Goal: Transaction & Acquisition: Obtain resource

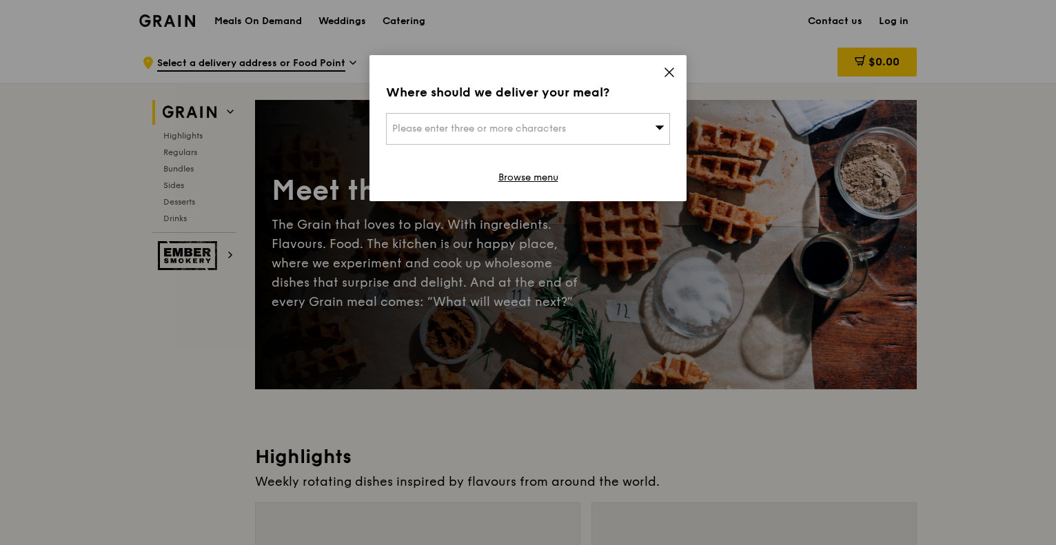
click at [659, 72] on div "Where should we deliver your meal? Please enter three or more characters Browse…" at bounding box center [528, 128] width 317 height 146
click at [666, 71] on icon at bounding box center [669, 72] width 12 height 12
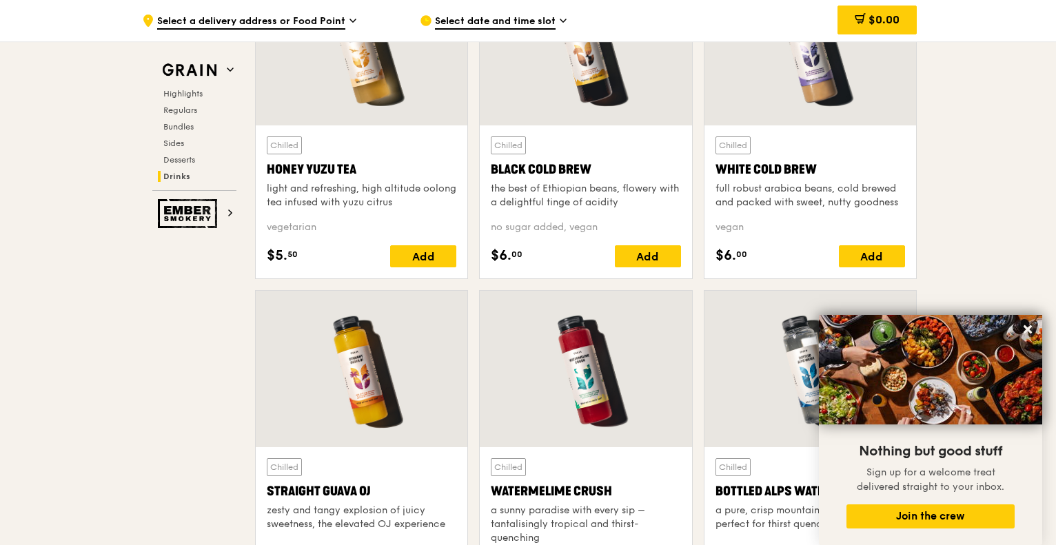
scroll to position [5379, 0]
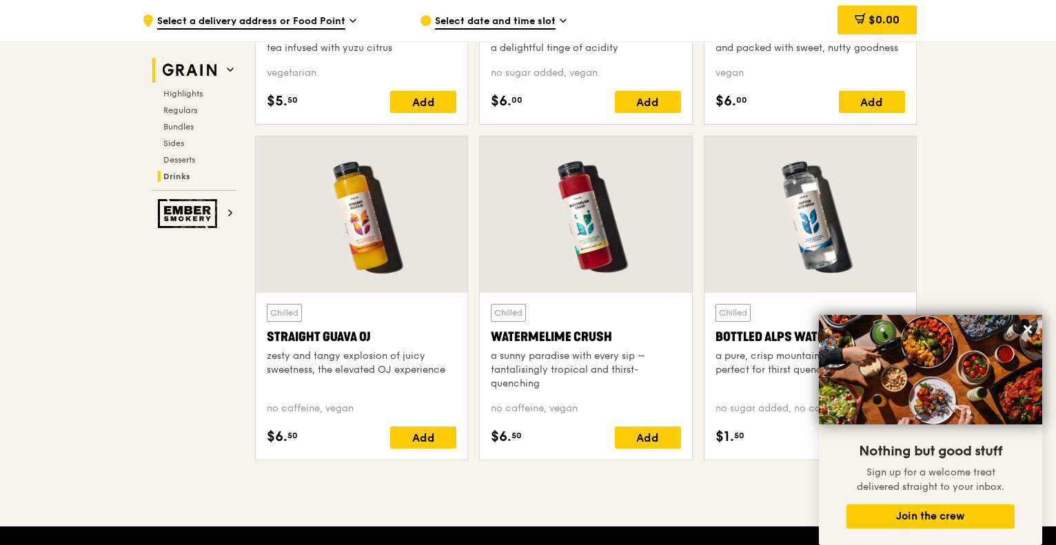
click at [196, 68] on img at bounding box center [189, 70] width 63 height 25
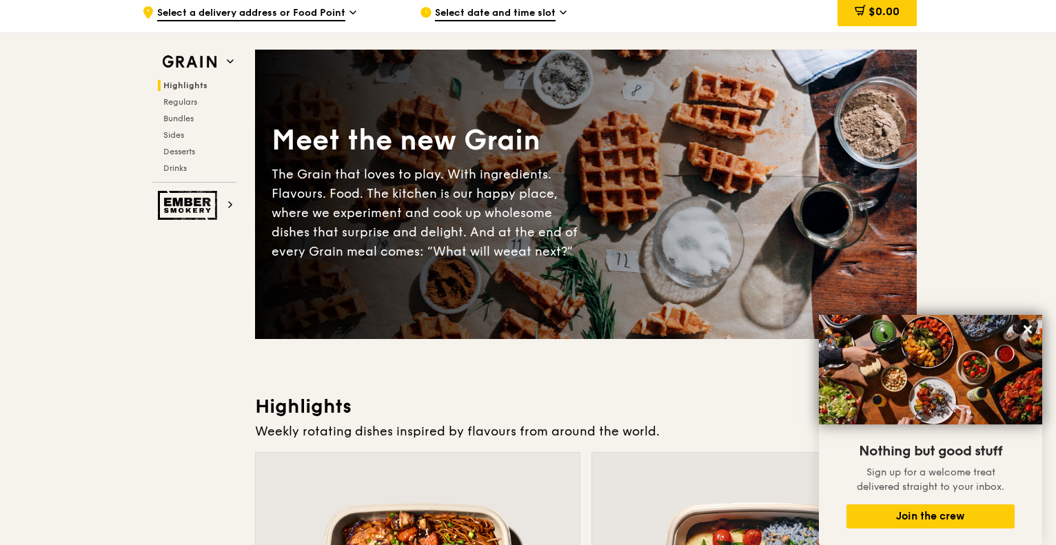
scroll to position [0, 0]
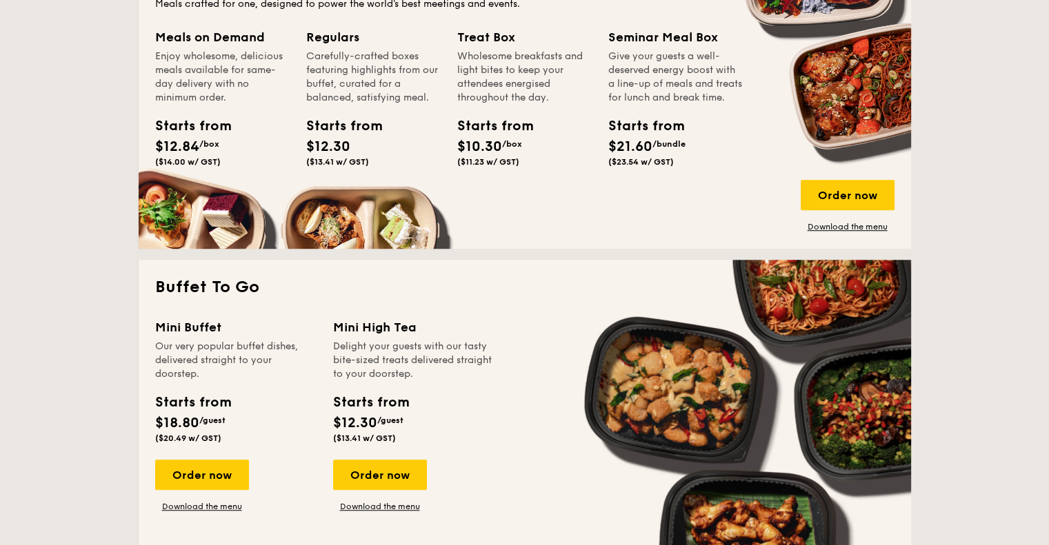
scroll to position [965, 0]
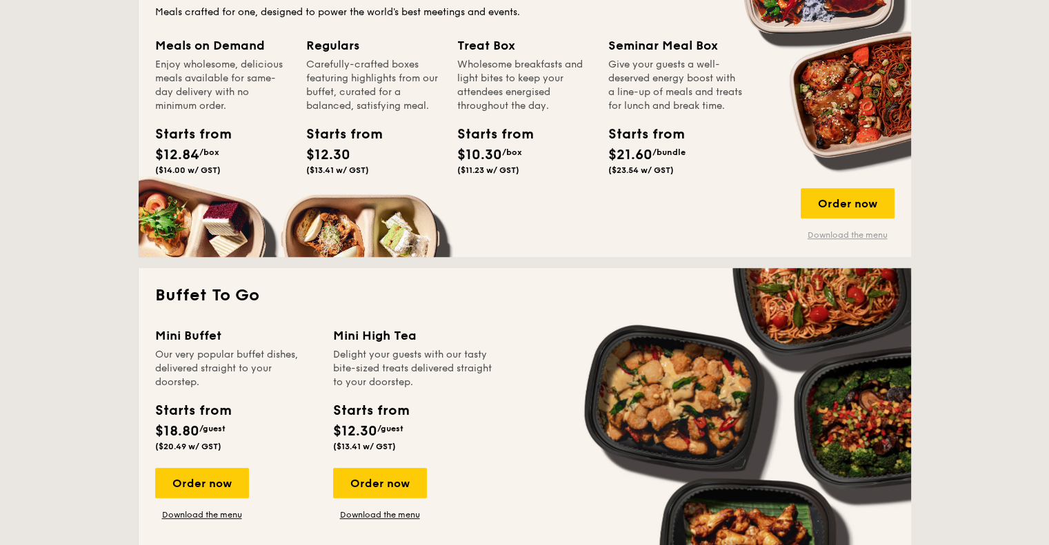
click at [841, 234] on link "Download the menu" at bounding box center [848, 235] width 94 height 11
